Goal: Task Accomplishment & Management: Manage account settings

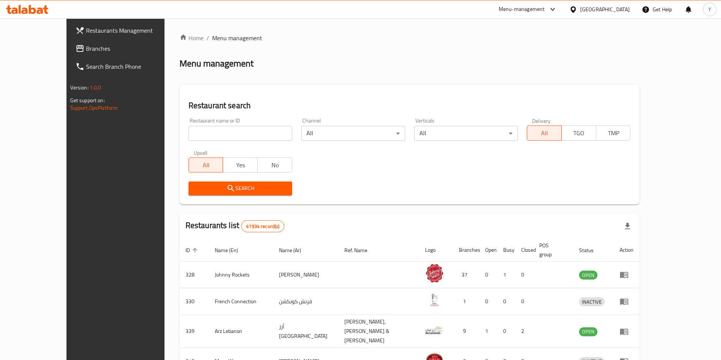
click at [188, 138] on input "search" at bounding box center [240, 133] width 104 height 15
paste input "698927"
type input "698927"
click button "Search" at bounding box center [240, 188] width 104 height 14
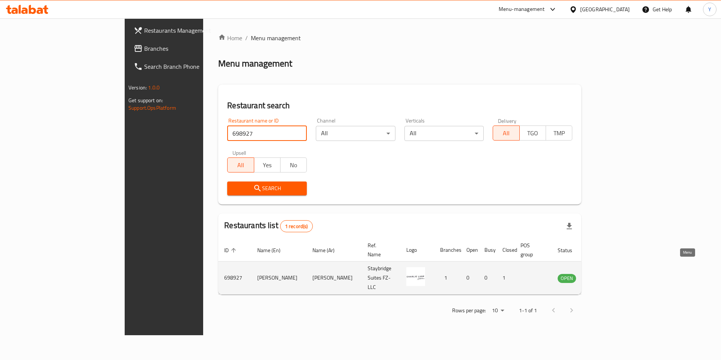
click at [606, 275] on icon "enhanced table" at bounding box center [601, 278] width 8 height 6
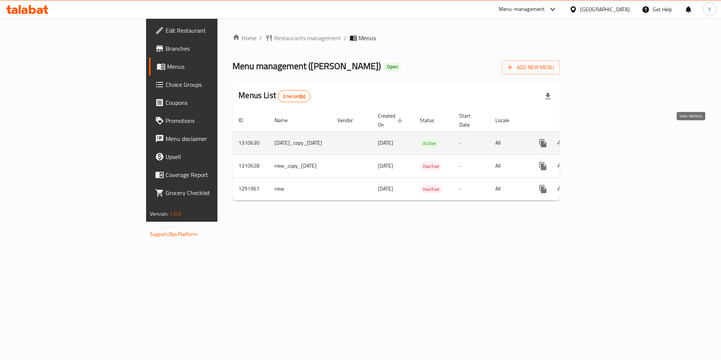
click at [602, 139] on icon "enhanced table" at bounding box center [597, 143] width 9 height 9
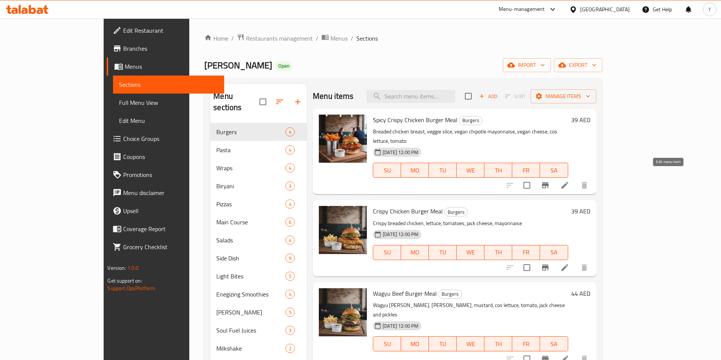
click at [568, 182] on icon at bounding box center [564, 185] width 7 height 7
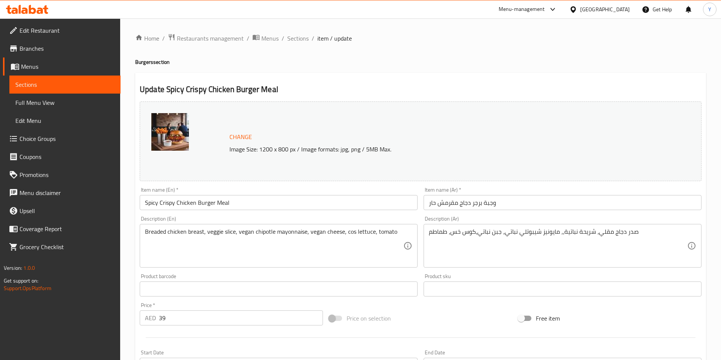
click at [40, 47] on span "Branches" at bounding box center [67, 48] width 95 height 9
